Goal: Task Accomplishment & Management: Manage account settings

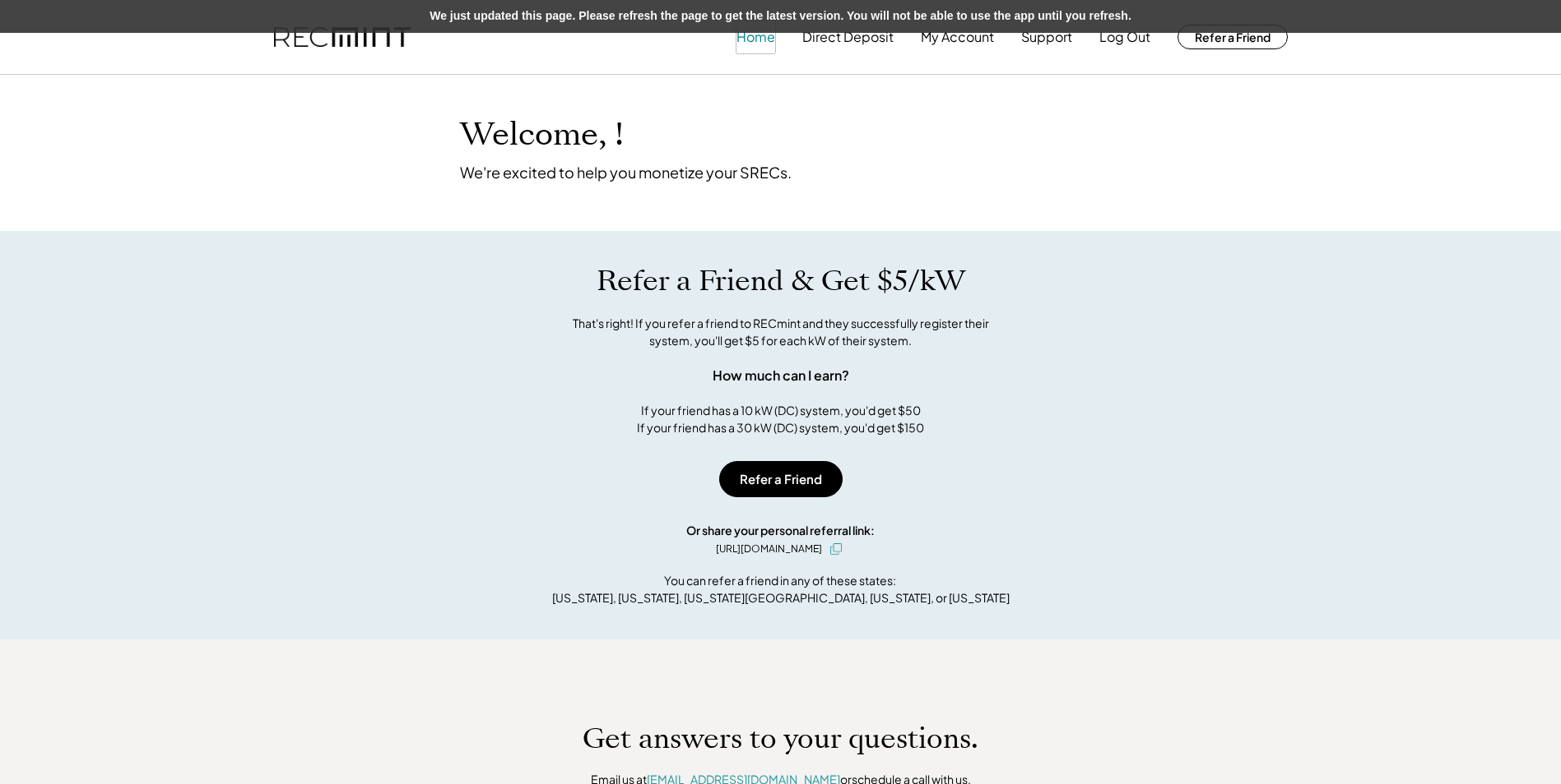
click at [751, 41] on button "Home" at bounding box center [755, 36] width 39 height 33
click at [954, 34] on button "My Account" at bounding box center [957, 36] width 73 height 33
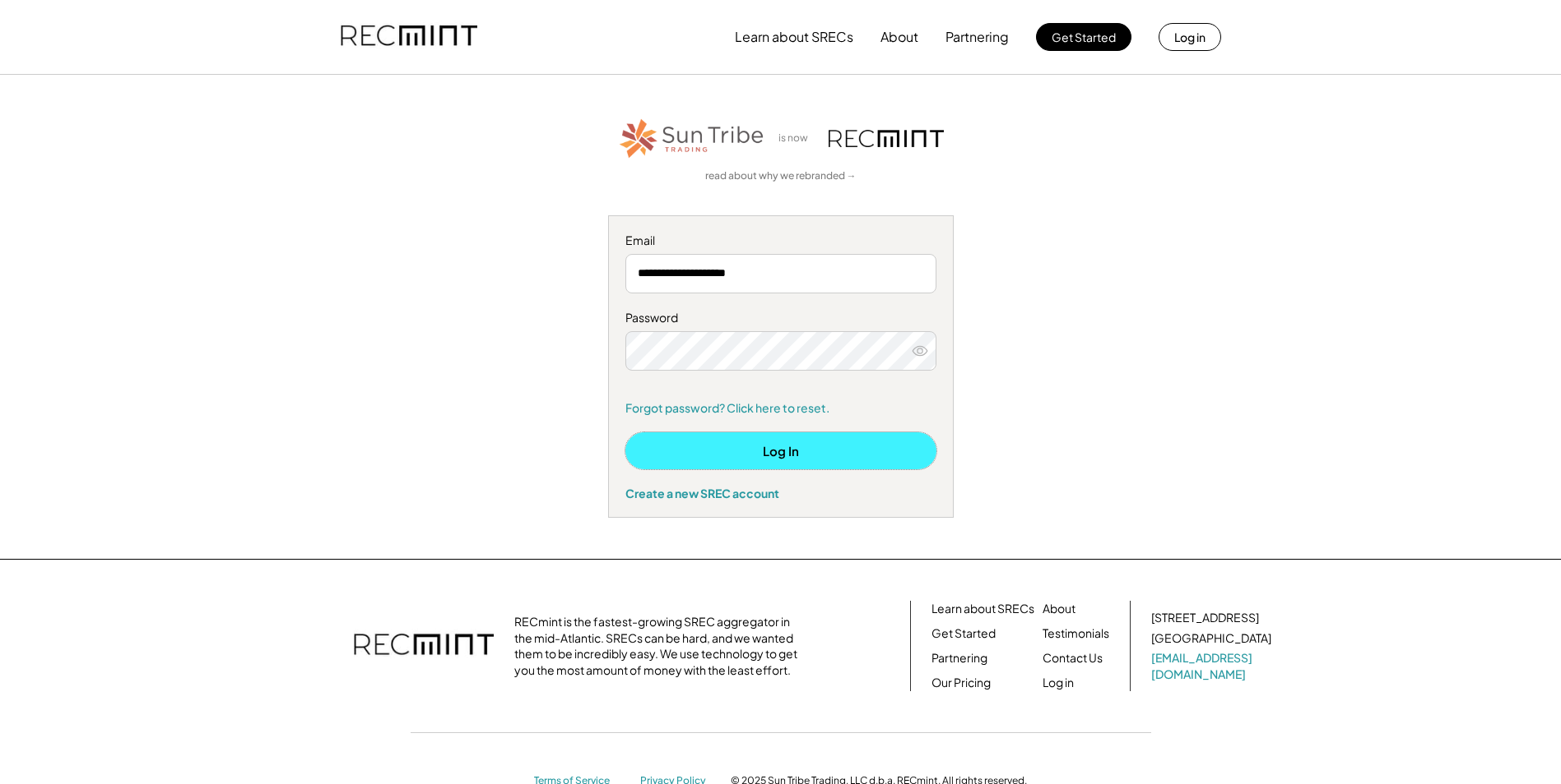
click at [800, 446] on button "Log In" at bounding box center [781, 451] width 311 height 37
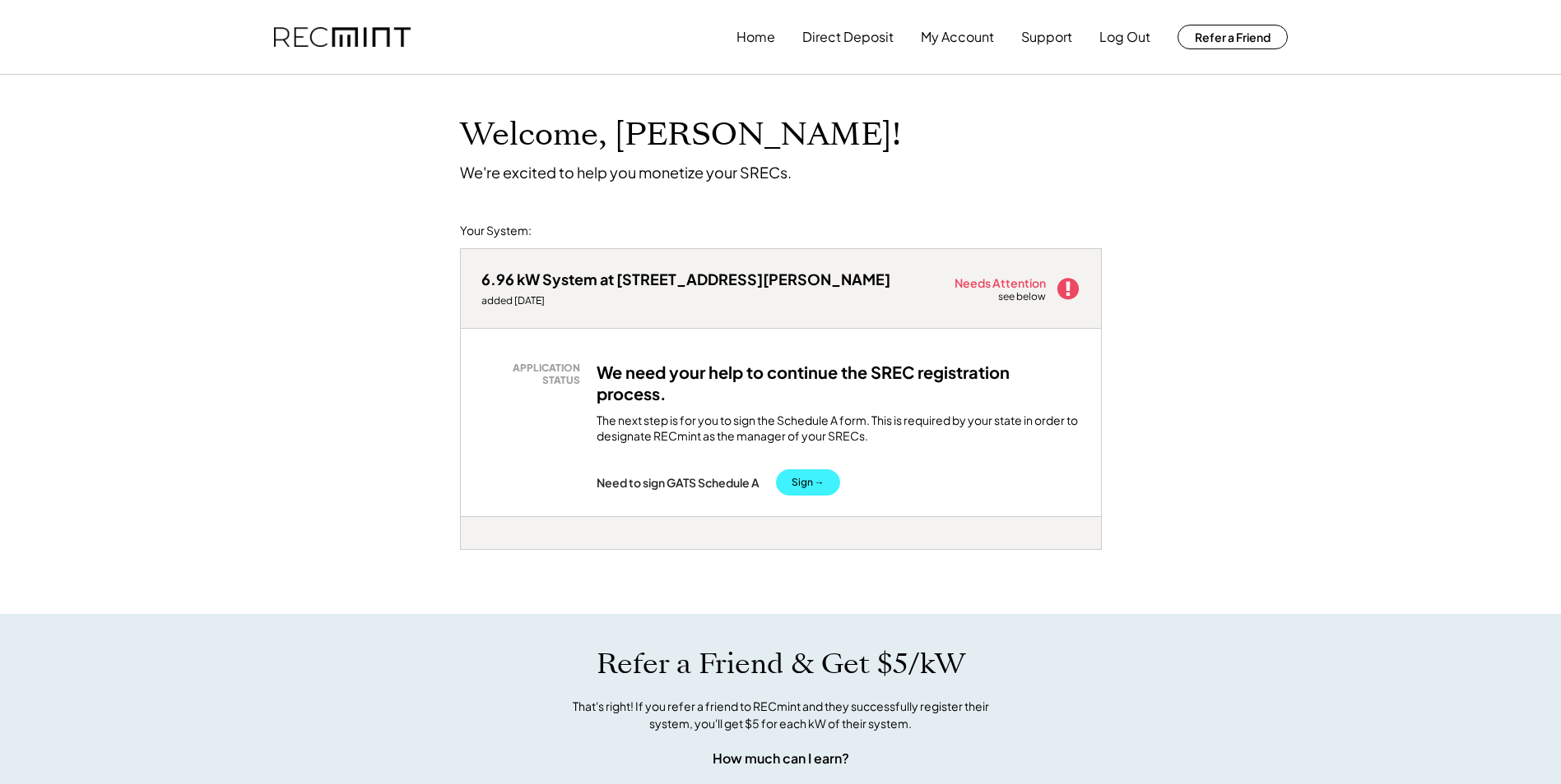
click at [828, 483] on button "Sign →" at bounding box center [807, 483] width 64 height 26
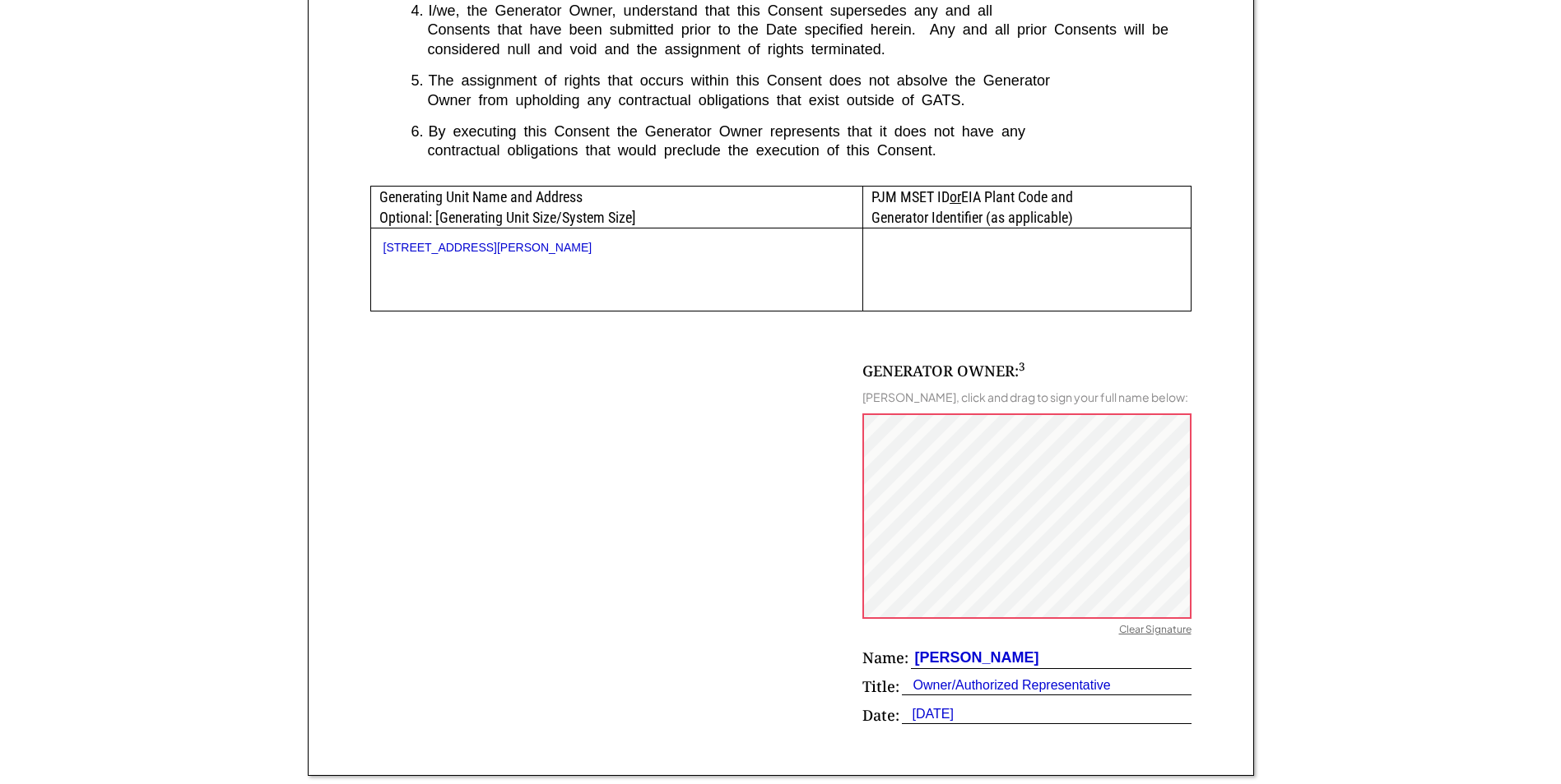
scroll to position [749, 0]
click at [988, 667] on div "Edgar Encarnacion" at bounding box center [975, 656] width 128 height 20
click at [1166, 638] on div "Clear Signature" at bounding box center [1155, 629] width 72 height 17
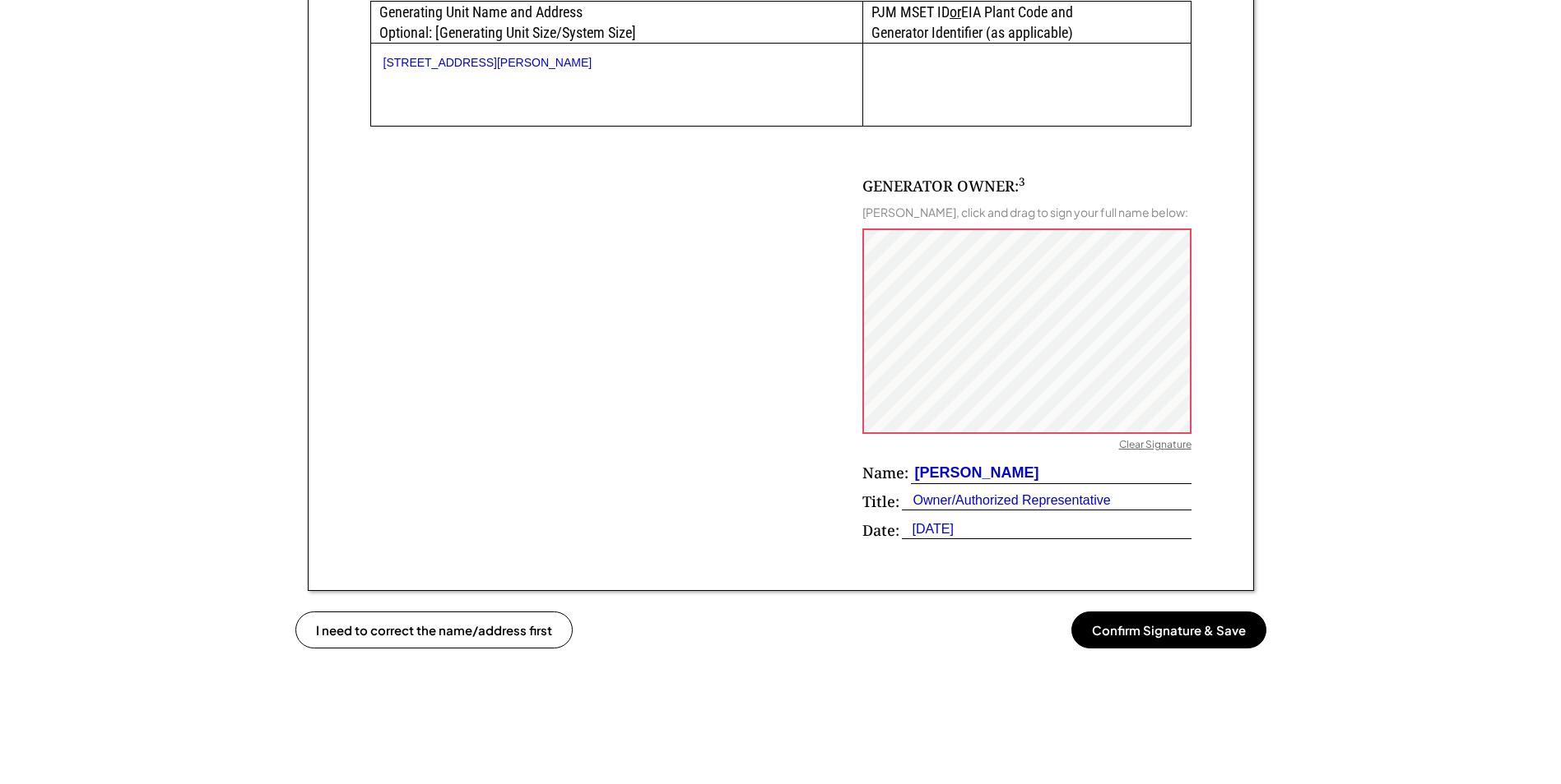
scroll to position [970, 0]
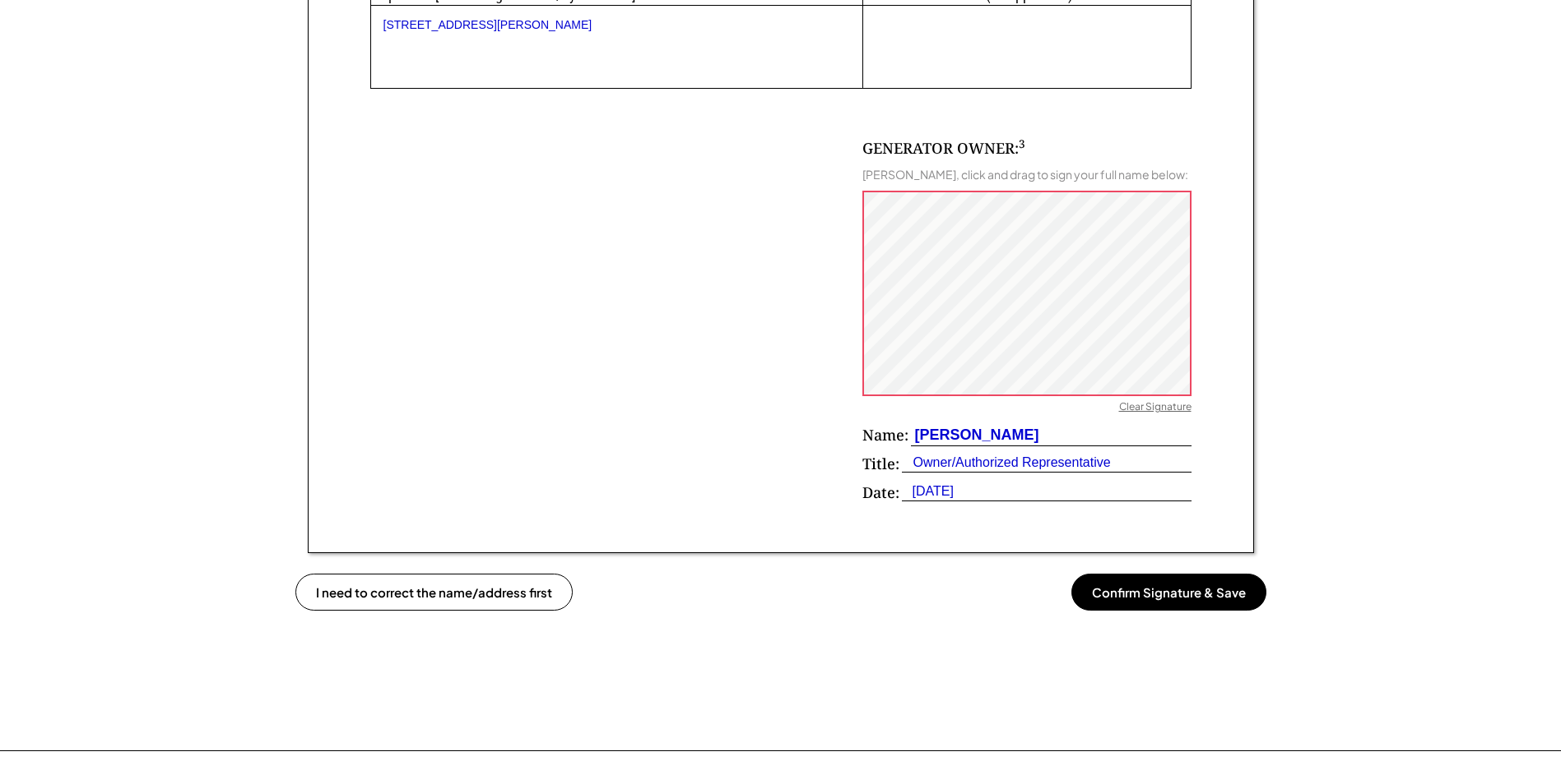
click at [1193, 605] on button "Confirm Signature & Save" at bounding box center [1169, 592] width 195 height 37
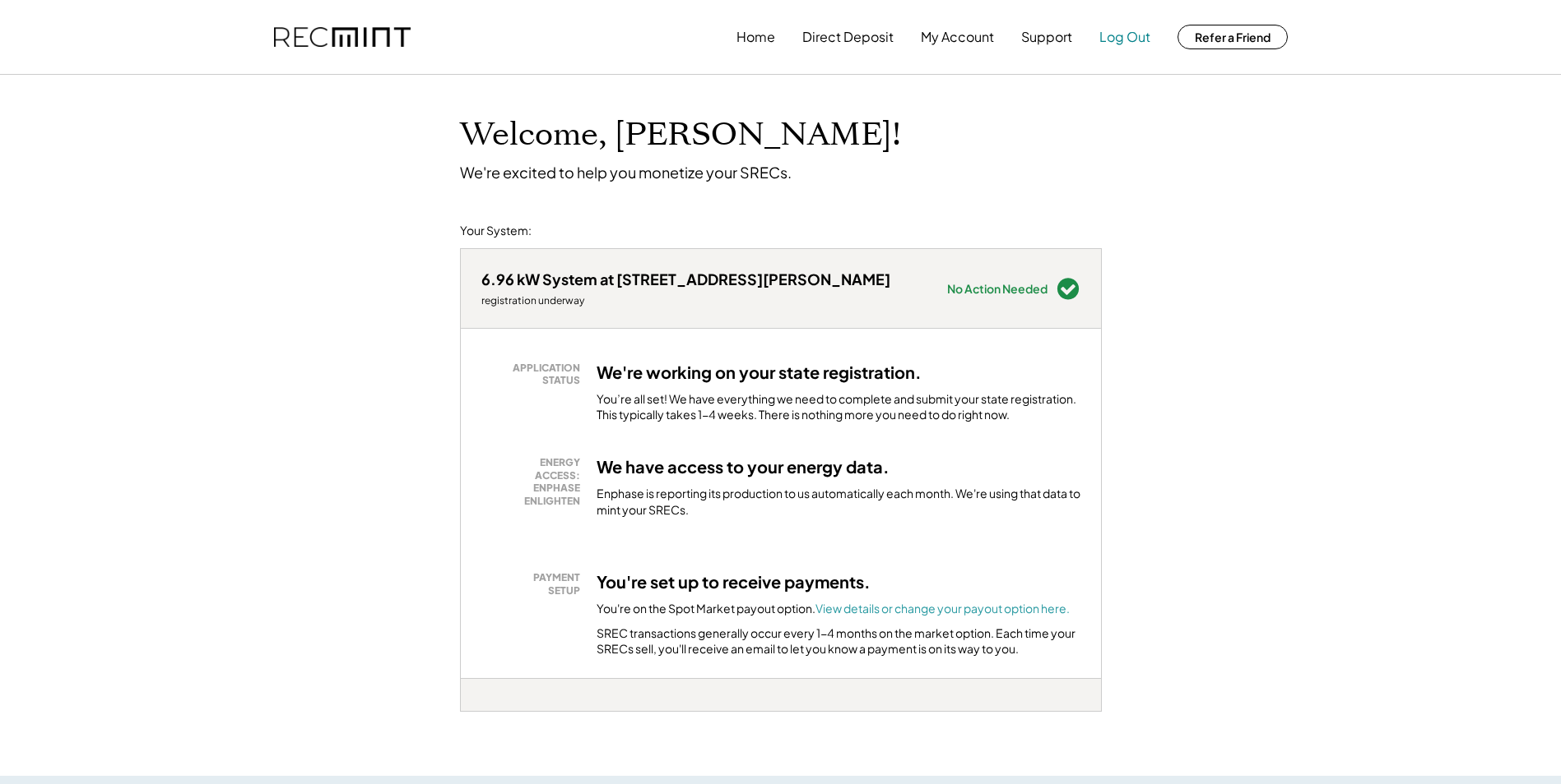
click at [1137, 33] on button "Log Out" at bounding box center [1125, 36] width 51 height 33
